Goal: Information Seeking & Learning: Learn about a topic

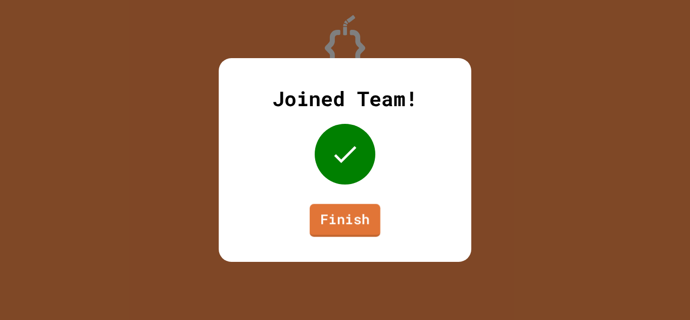
click at [312, 230] on div "Joined Team! Finish" at bounding box center [345, 159] width 252 height 203
click at [350, 211] on link "Finish" at bounding box center [345, 218] width 68 height 33
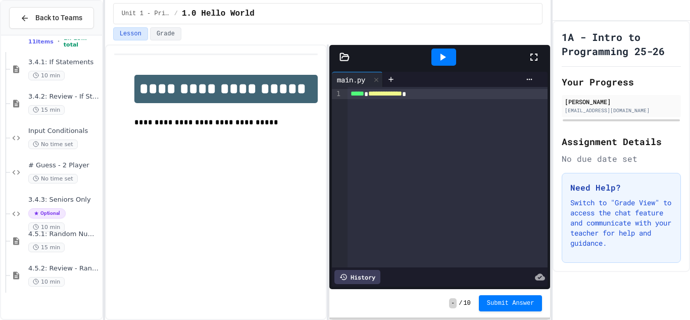
scroll to position [1385, 0]
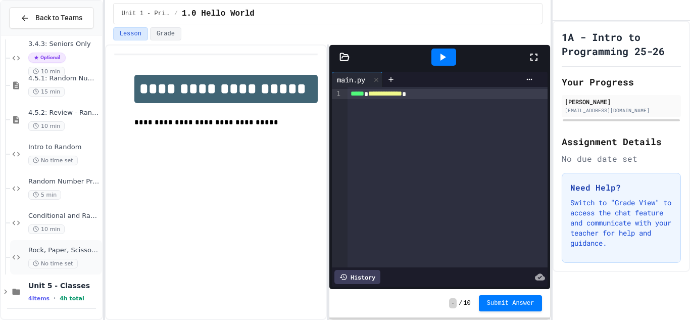
click at [83, 250] on span "Rock, Paper, Scissors - Conditionals" at bounding box center [64, 250] width 72 height 9
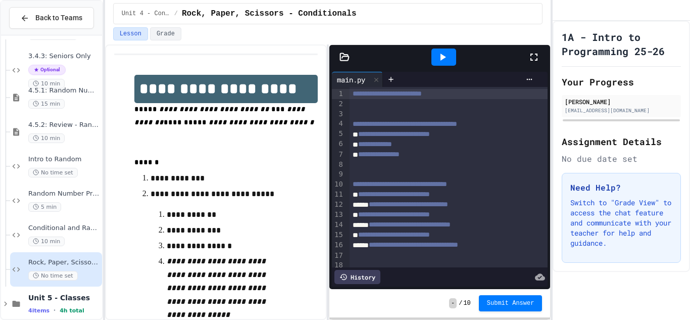
scroll to position [187, 0]
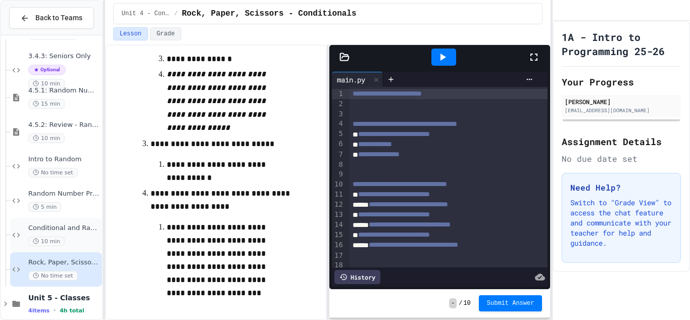
click at [63, 231] on span "Conditional and Random Practice" at bounding box center [64, 228] width 72 height 9
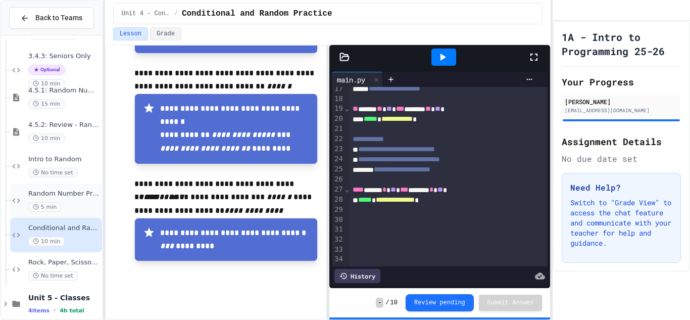
scroll to position [1385, 0]
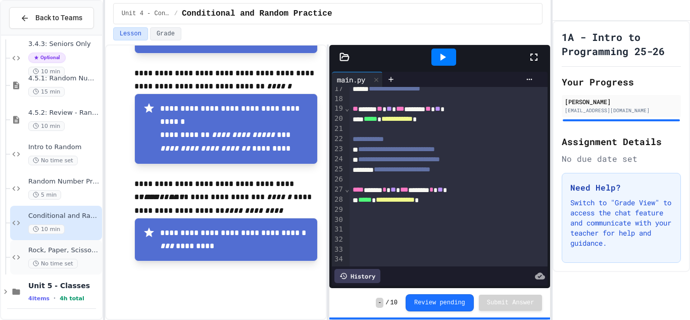
click at [85, 249] on span "Rock, Paper, Scissors - Conditionals" at bounding box center [64, 250] width 72 height 9
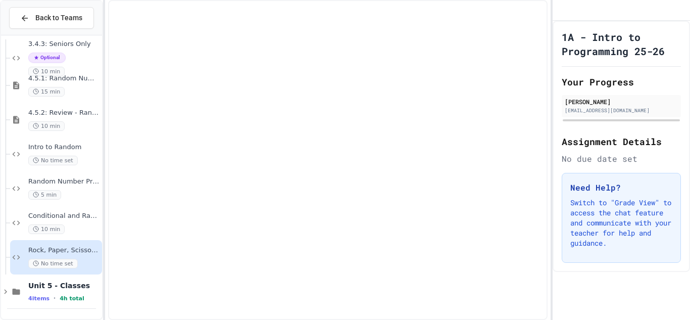
click at [85, 240] on div "Conditional and Random Practice 10 min" at bounding box center [56, 222] width 92 height 34
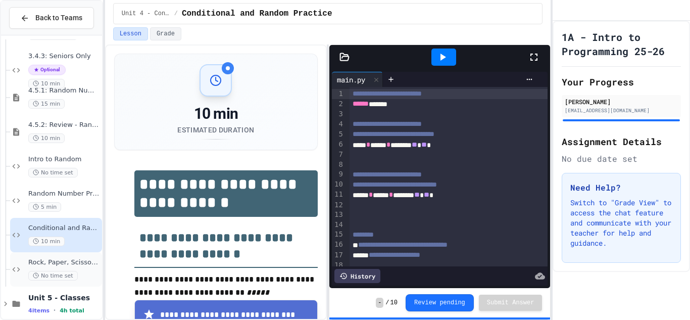
click at [84, 271] on div "No time set" at bounding box center [64, 276] width 72 height 10
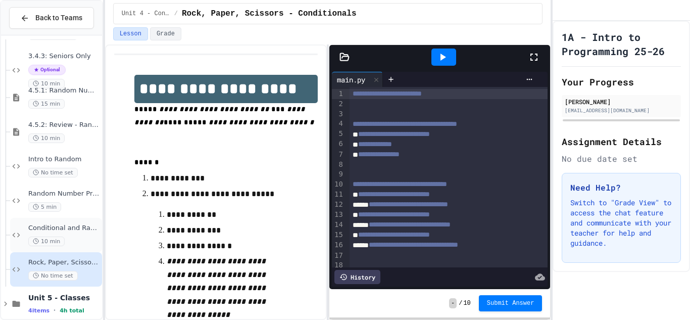
scroll to position [1385, 0]
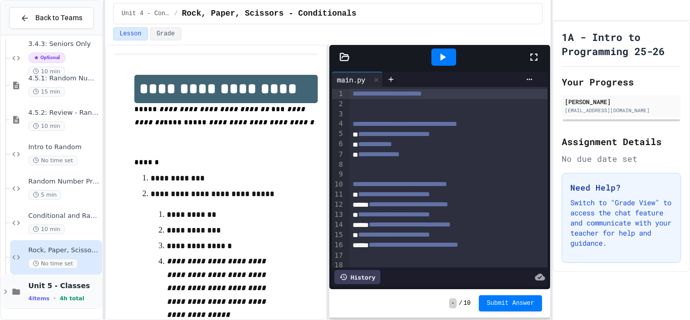
click at [81, 292] on div "Unit 5 - Classes 4 items • 4h total" at bounding box center [64, 291] width 72 height 21
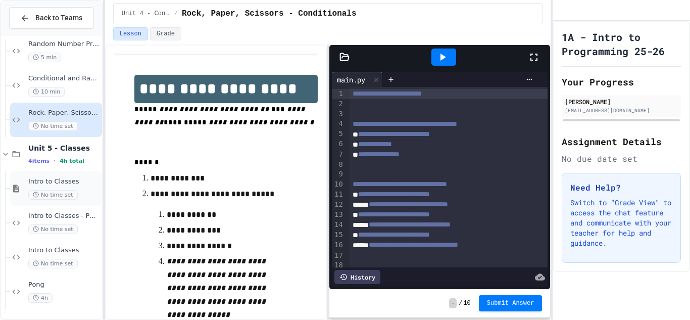
click at [80, 194] on div "No time set" at bounding box center [64, 195] width 72 height 10
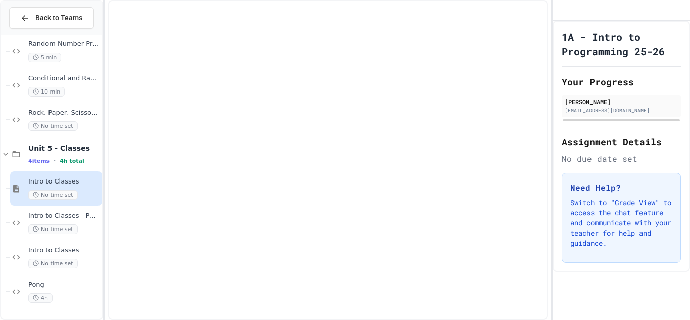
scroll to position [1510, 0]
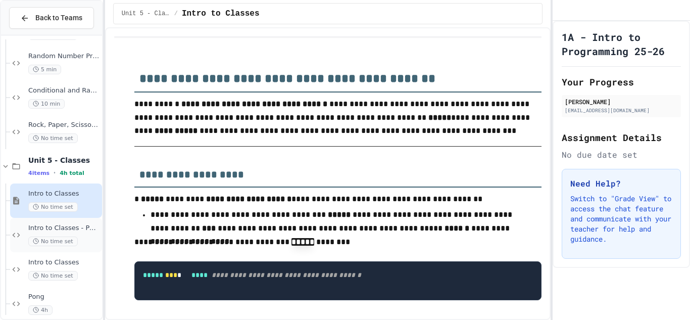
click at [84, 232] on span "Intro to Classes - Person" at bounding box center [64, 228] width 72 height 9
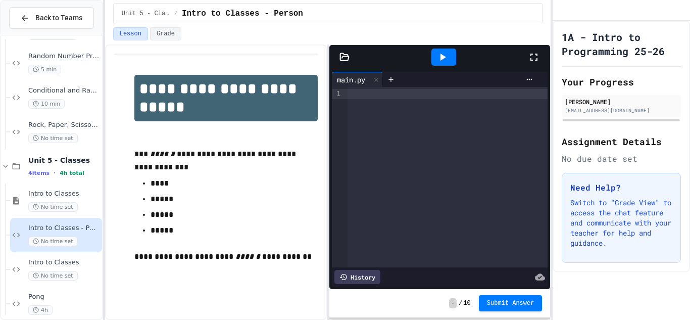
scroll to position [1522, 0]
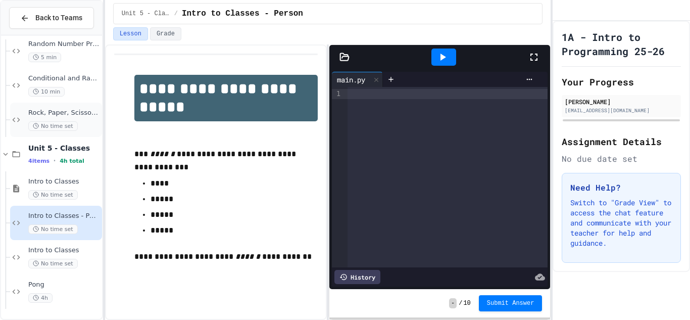
click at [84, 112] on span "Rock, Paper, Scissors - Conditionals" at bounding box center [64, 113] width 72 height 9
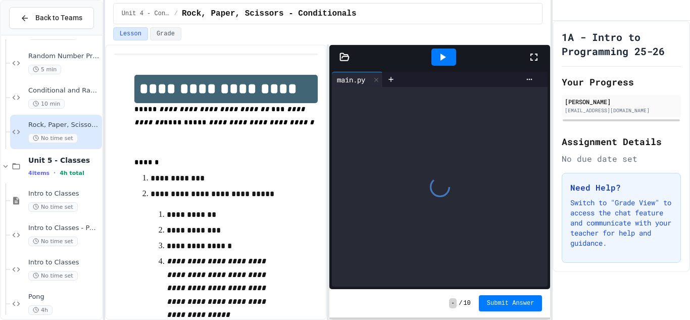
scroll to position [1522, 0]
